Goal: Information Seeking & Learning: Learn about a topic

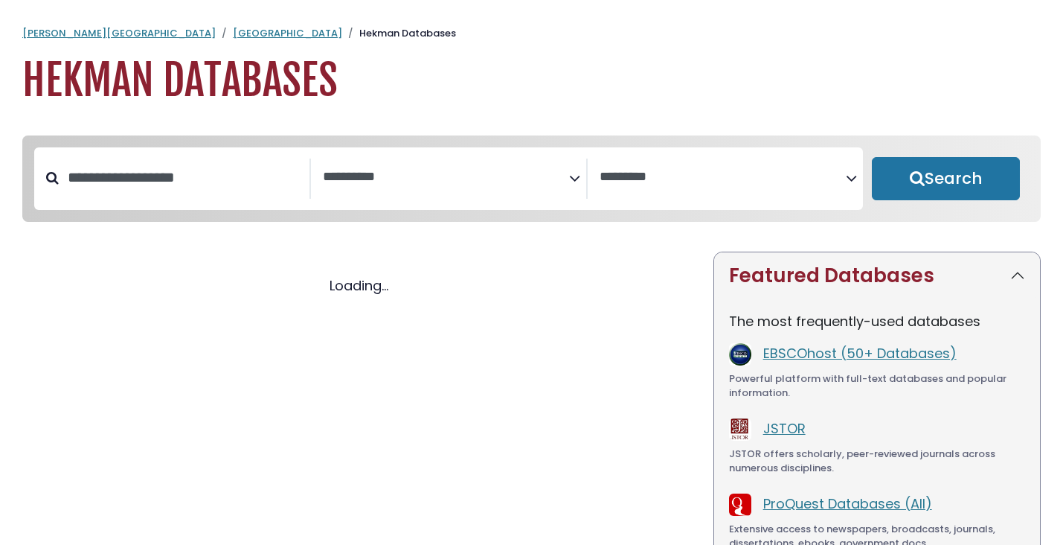
select select "Database Subject Filter"
select select "Database Vendors Filter"
select select "Database Subject Filter"
select select "Database Vendors Filter"
select select "Database Subject Filter"
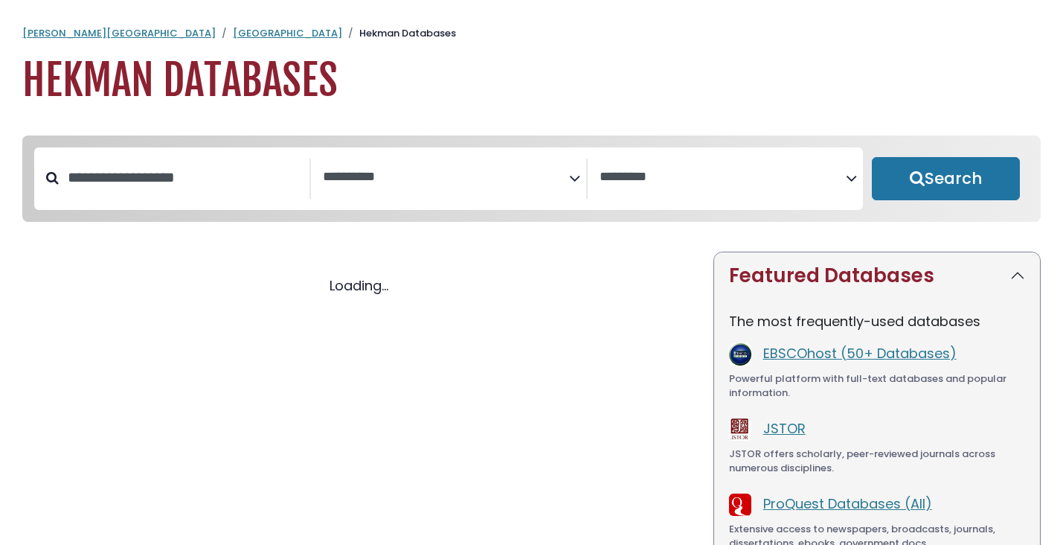
select select "Database Vendors Filter"
select select "Database Subject Filter"
select select "Database Vendors Filter"
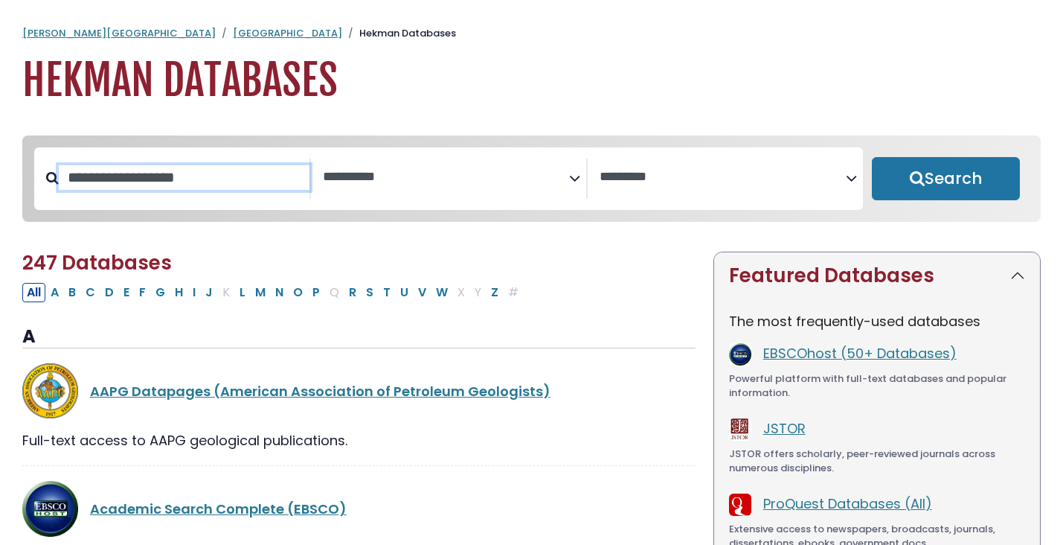
click at [226, 182] on input "Search database by title or keyword" at bounding box center [184, 177] width 251 height 25
type input "*******"
click at [872, 157] on button "Search" at bounding box center [946, 178] width 148 height 43
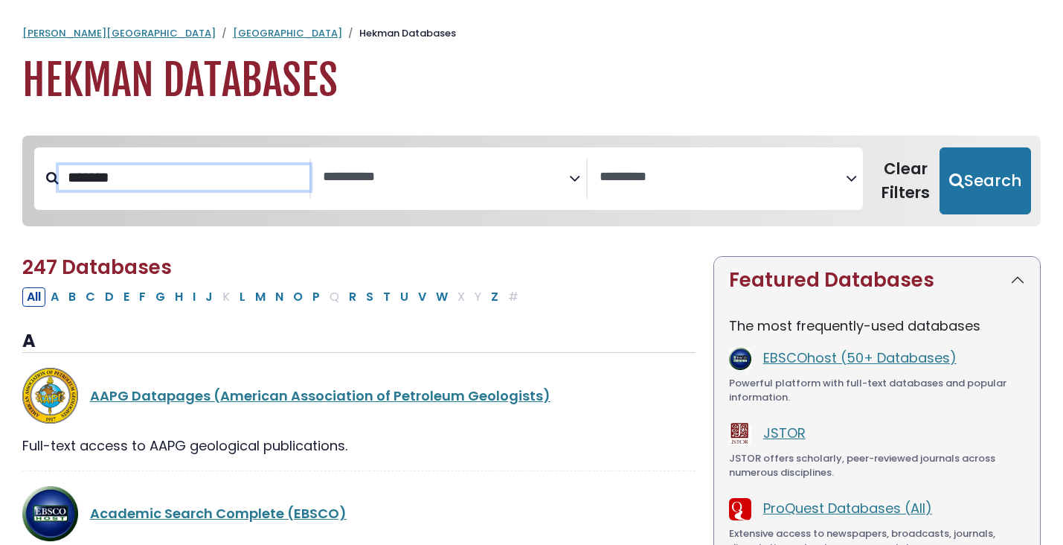
select select "Database Subject Filter"
select select "Database Vendors Filter"
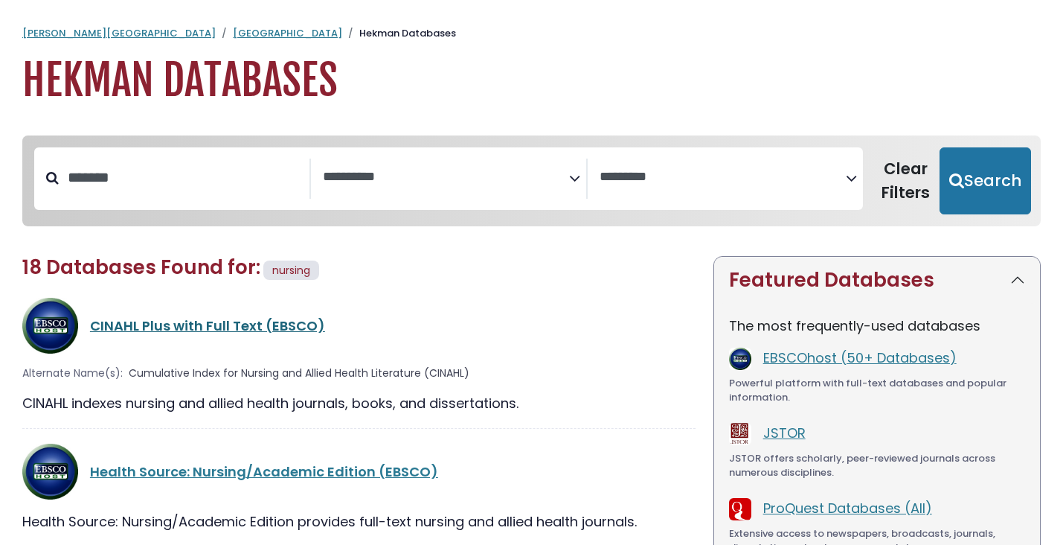
click at [174, 324] on link "CINAHL Plus with Full Text (EBSCO)" at bounding box center [207, 325] width 235 height 19
